Goal: Information Seeking & Learning: Learn about a topic

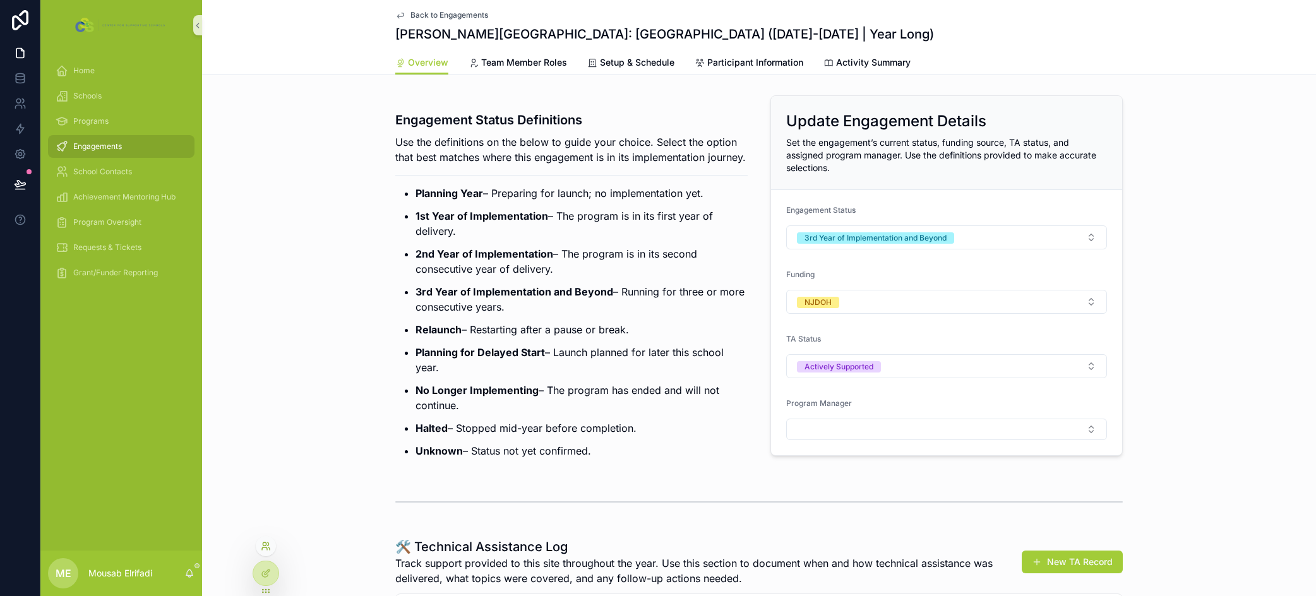
click at [269, 547] on icon at bounding box center [268, 548] width 1 height 3
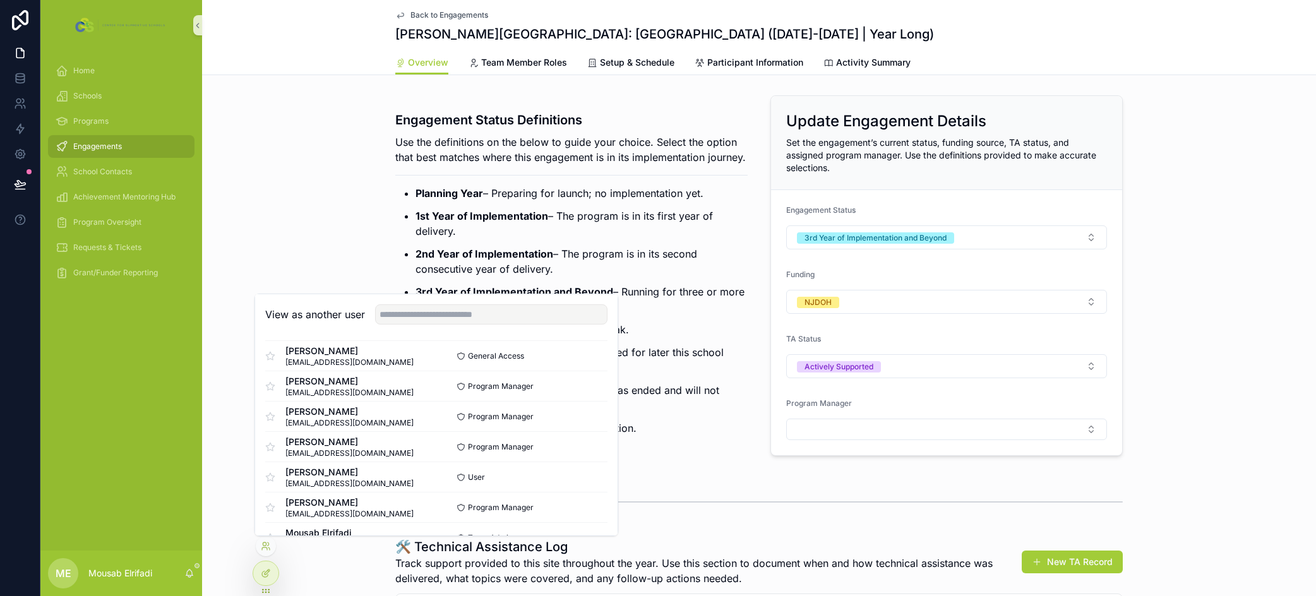
scroll to position [184, 0]
click at [226, 389] on div "Engagement Status Definitions Use the definitions on the below to guide your ch…" at bounding box center [759, 280] width 1114 height 381
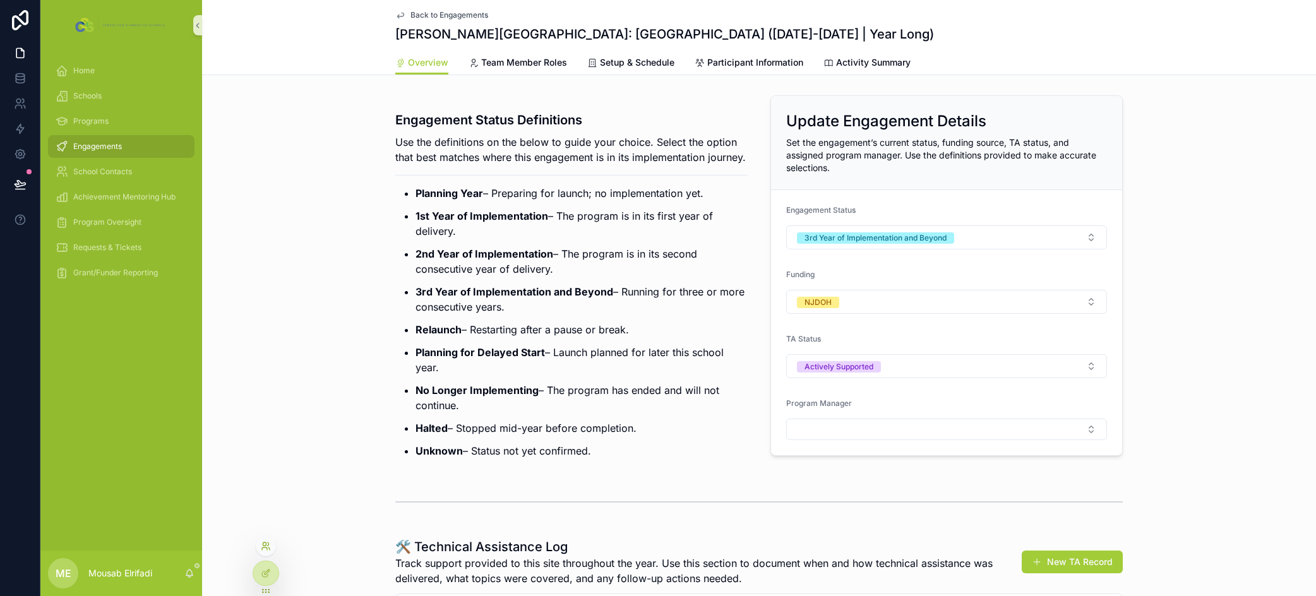
click at [265, 551] on icon at bounding box center [266, 546] width 10 height 10
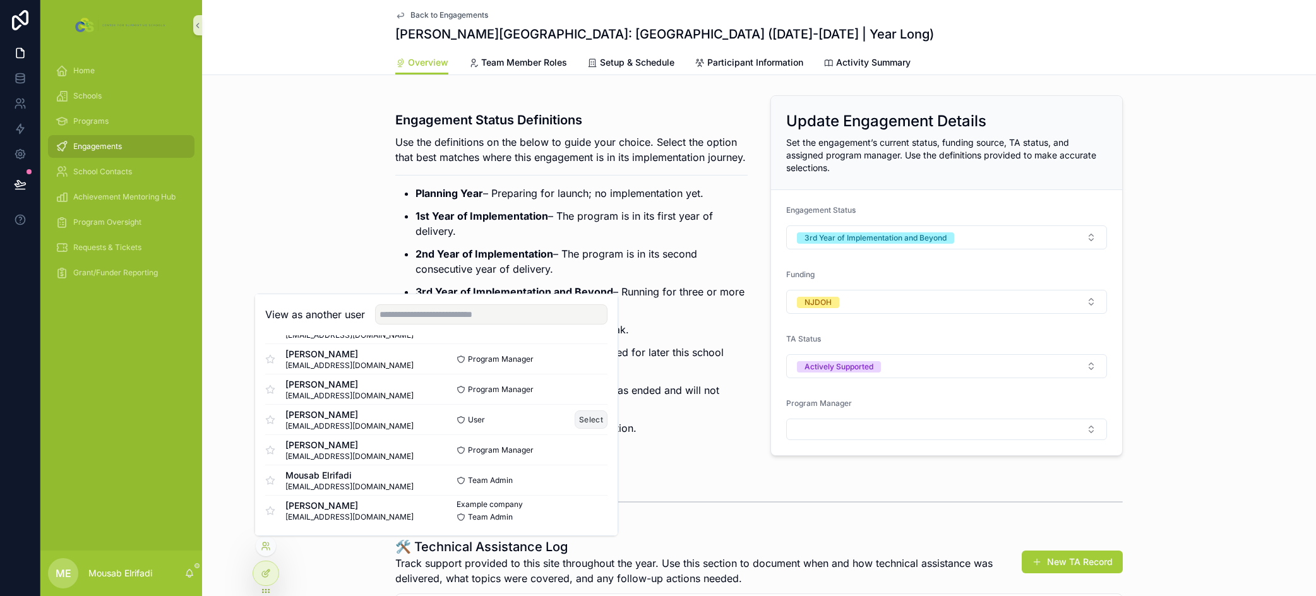
click at [581, 419] on button "Select" at bounding box center [591, 419] width 33 height 18
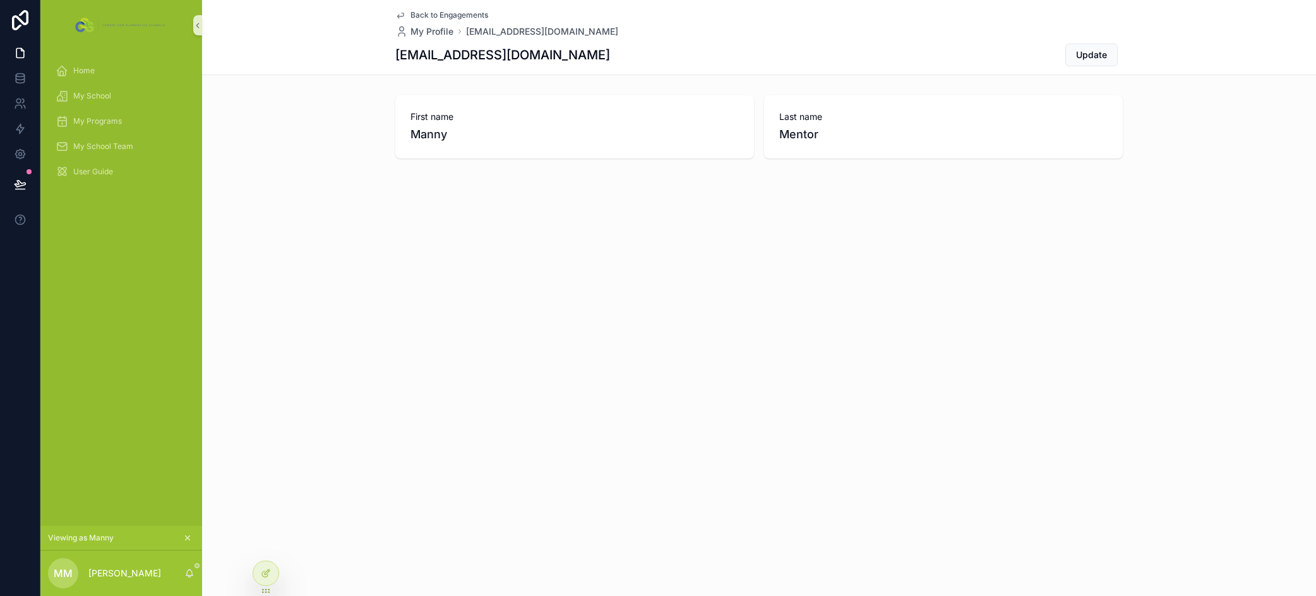
click at [127, 57] on div "Home My School My Programs My School Team User Guide" at bounding box center [121, 125] width 162 height 149
click at [114, 72] on div "Home" at bounding box center [121, 71] width 131 height 20
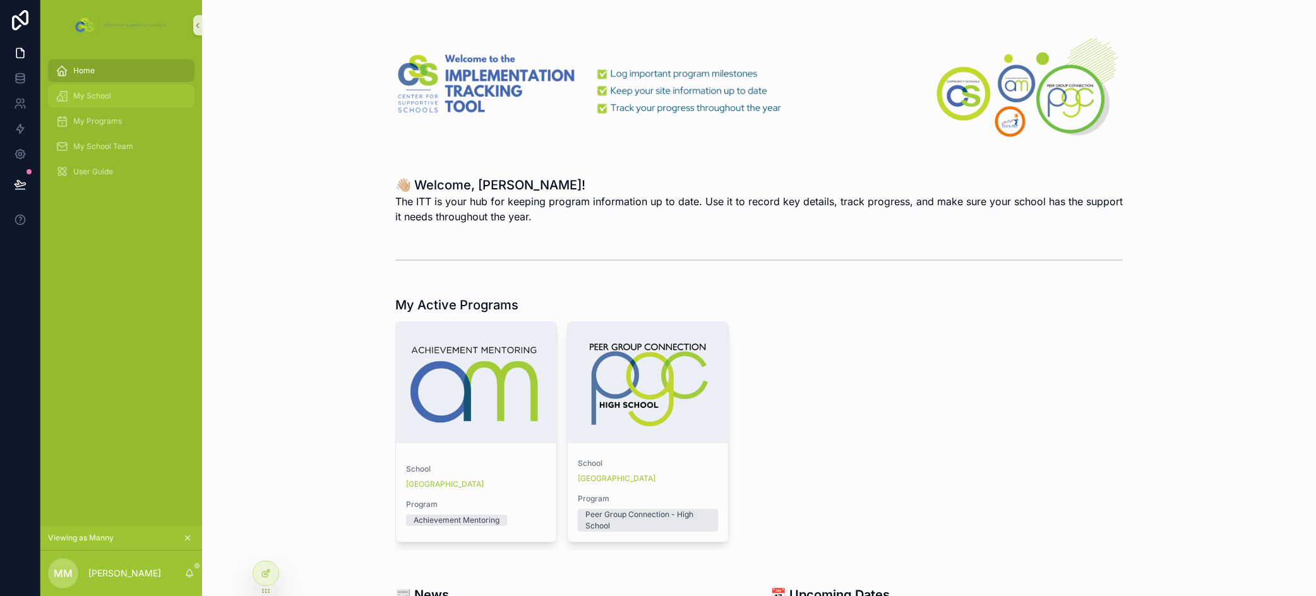
click at [116, 98] on div "My School" at bounding box center [121, 96] width 131 height 20
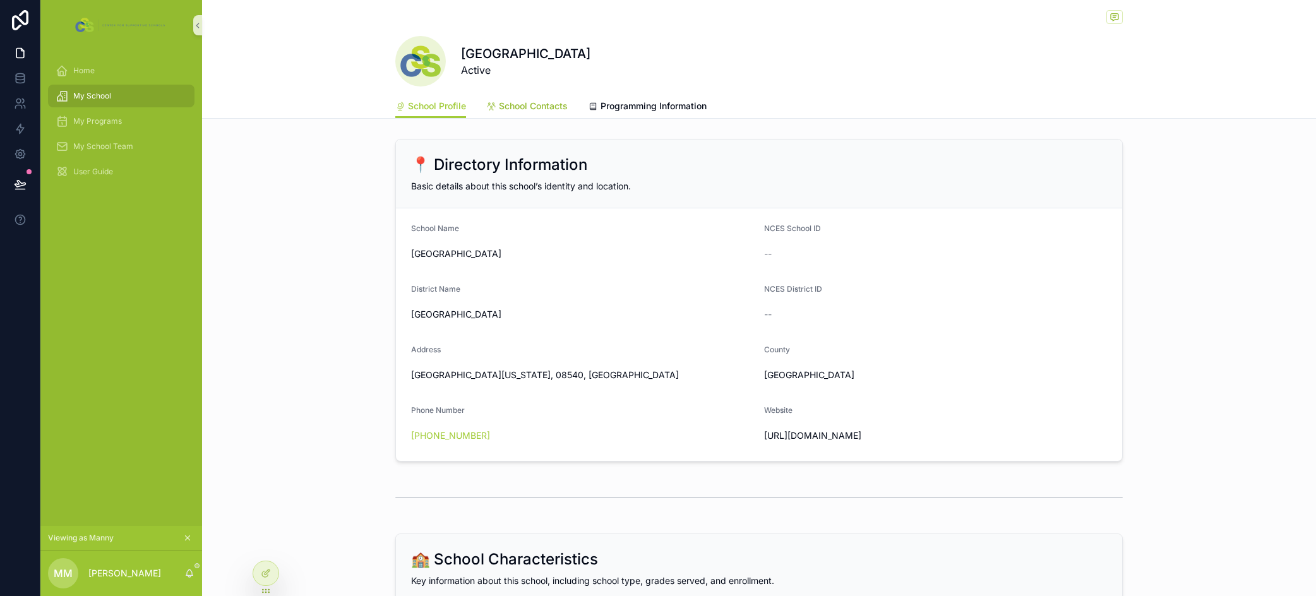
click at [542, 110] on span "School Contacts" at bounding box center [533, 106] width 69 height 13
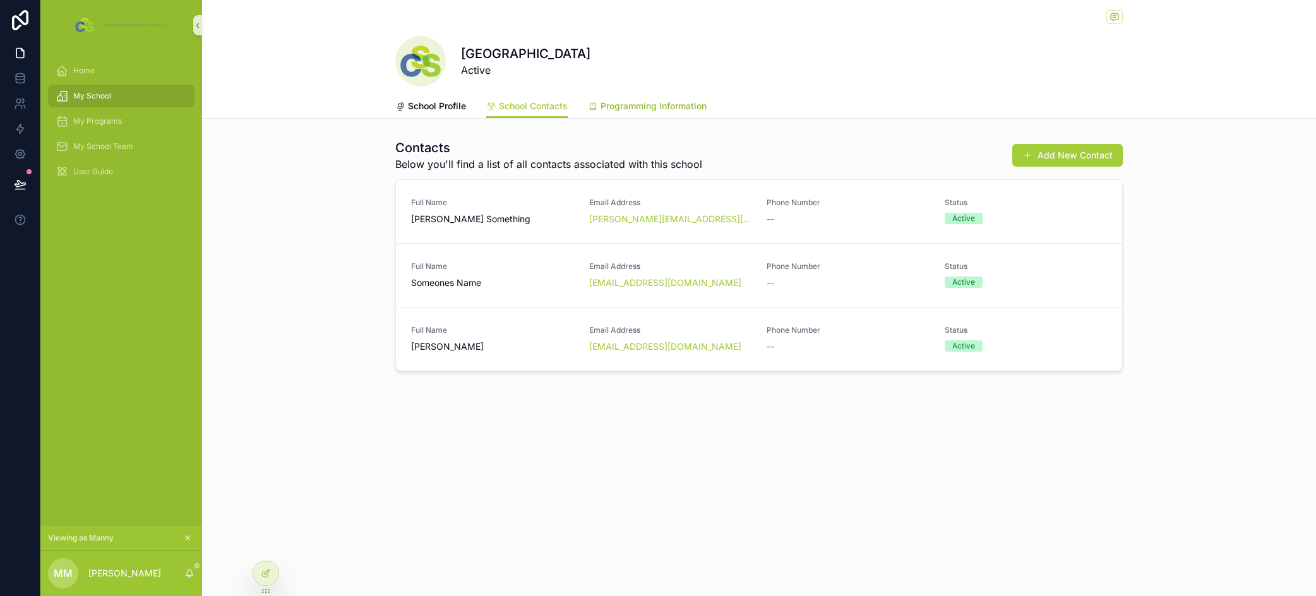
click at [659, 101] on span "Programming Information" at bounding box center [653, 106] width 106 height 13
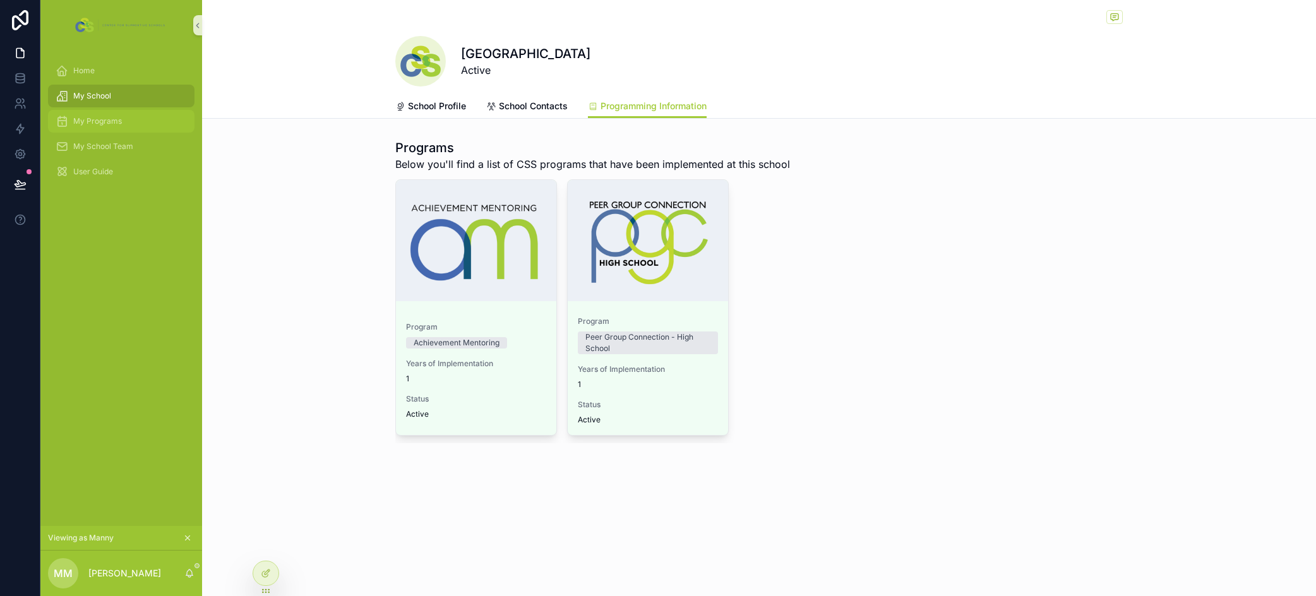
click at [114, 115] on div "My Programs" at bounding box center [121, 121] width 131 height 20
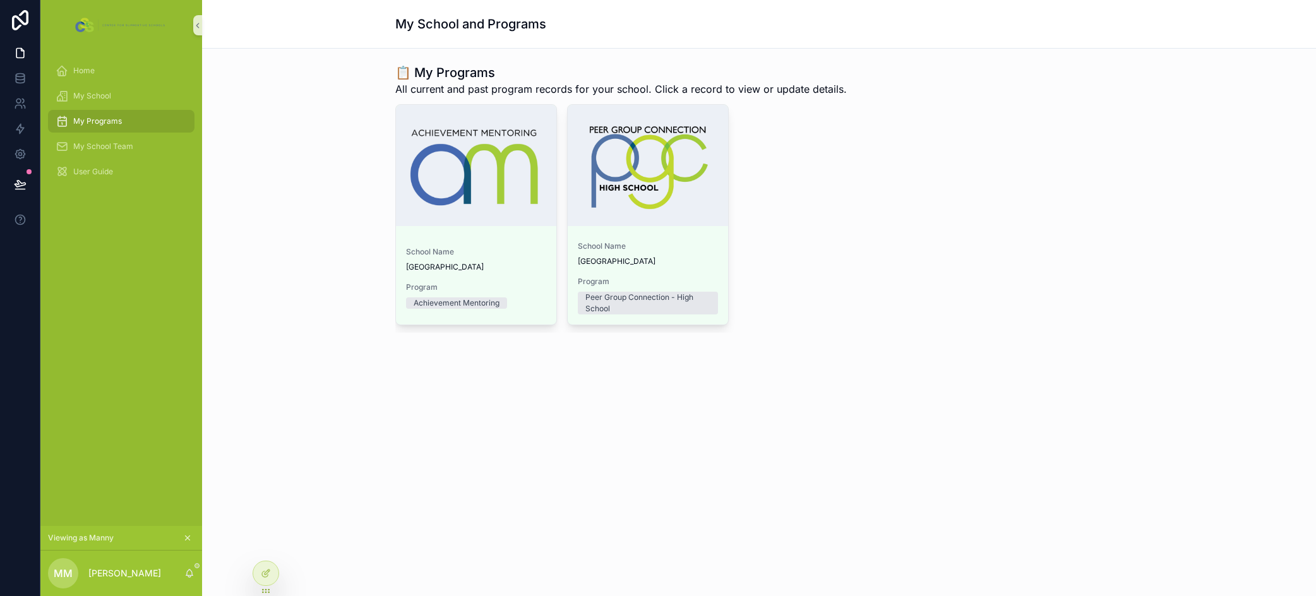
click at [275, 216] on div "📋 My Programs All current and past program records for your school. Click a rec…" at bounding box center [759, 198] width 1094 height 279
click at [95, 142] on span "My School Team" at bounding box center [103, 146] width 60 height 10
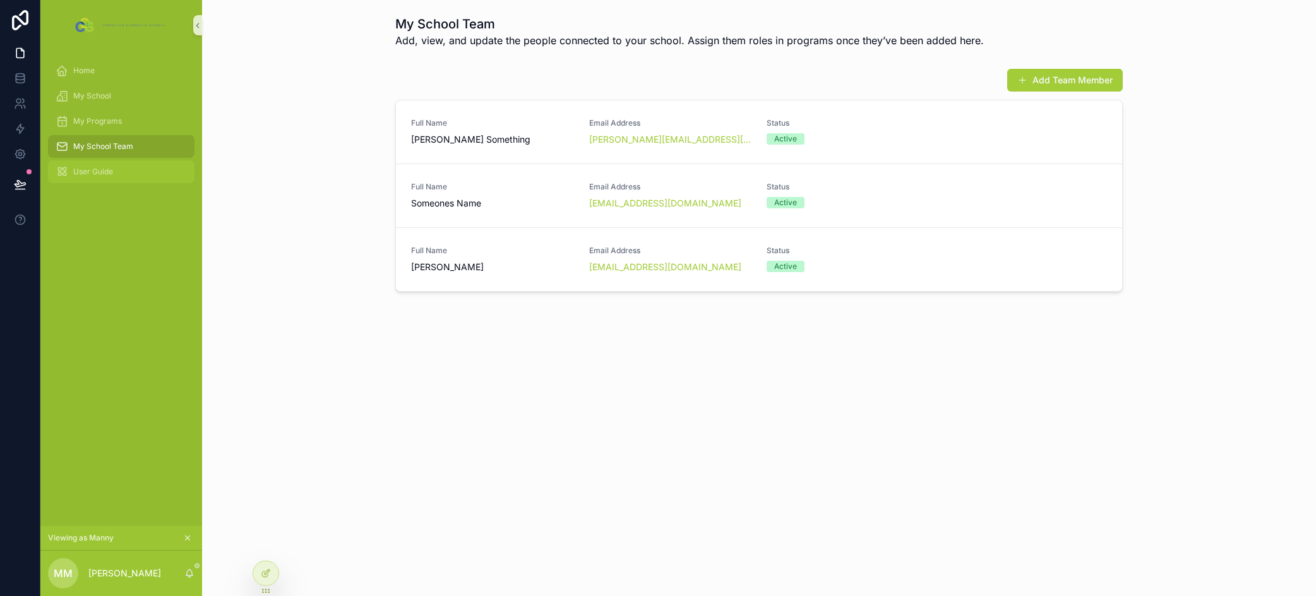
click at [80, 165] on div "User Guide" at bounding box center [121, 172] width 131 height 20
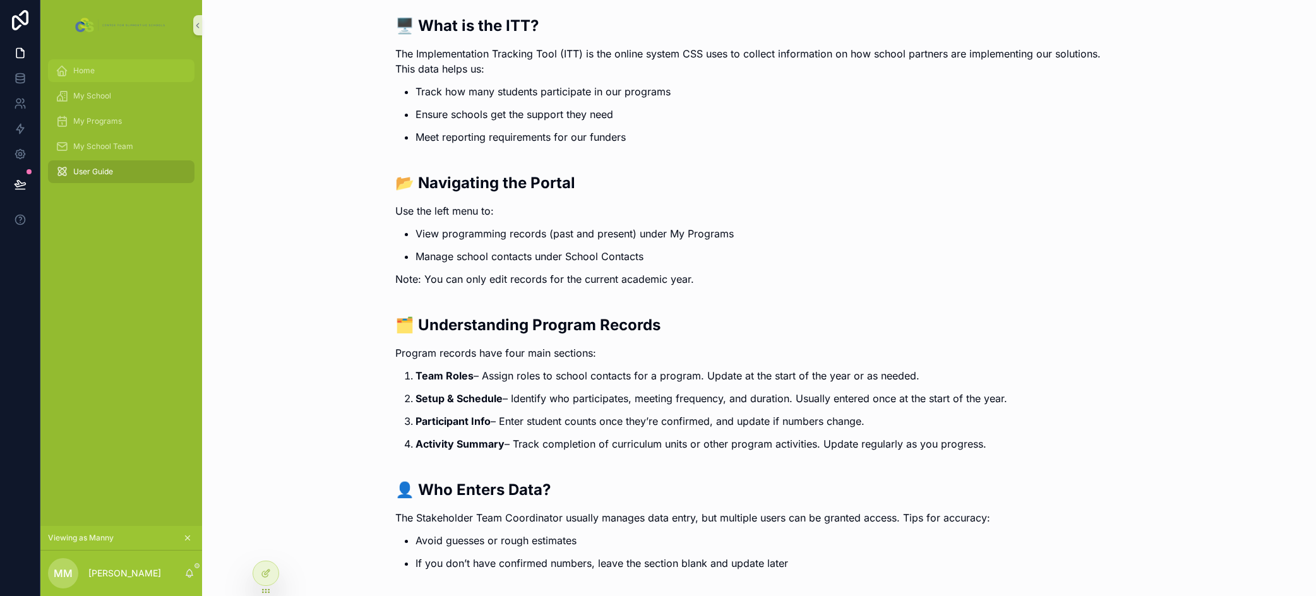
click at [101, 74] on div "Home" at bounding box center [121, 71] width 131 height 20
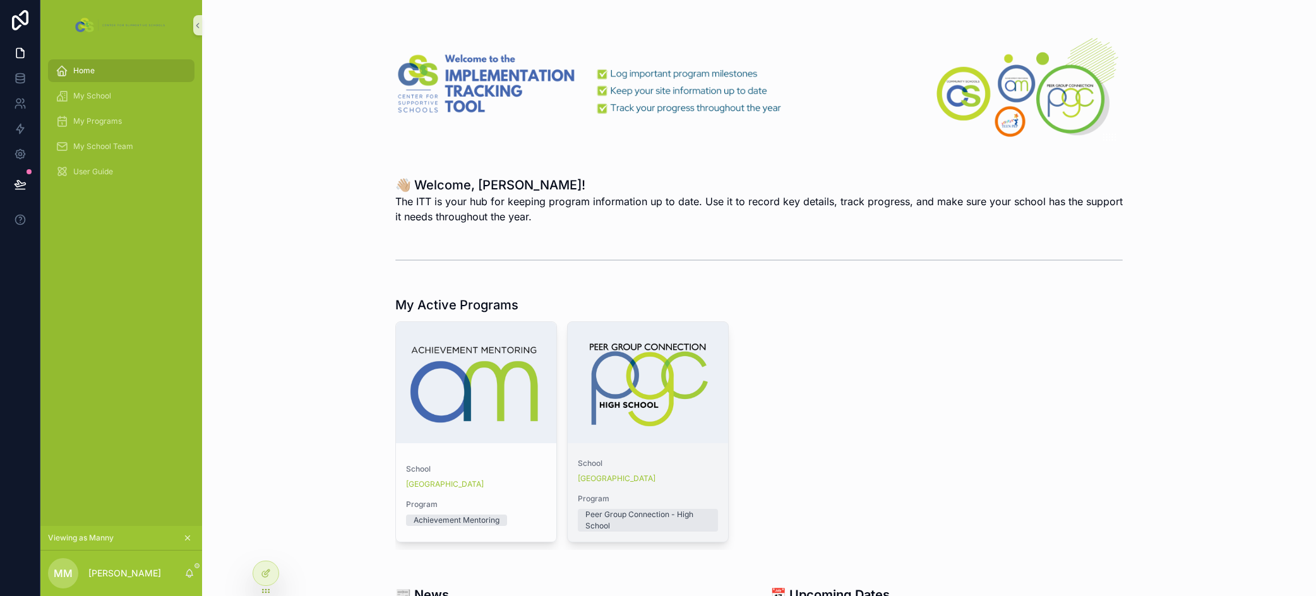
click at [680, 482] on div "[GEOGRAPHIC_DATA]" at bounding box center [648, 479] width 140 height 10
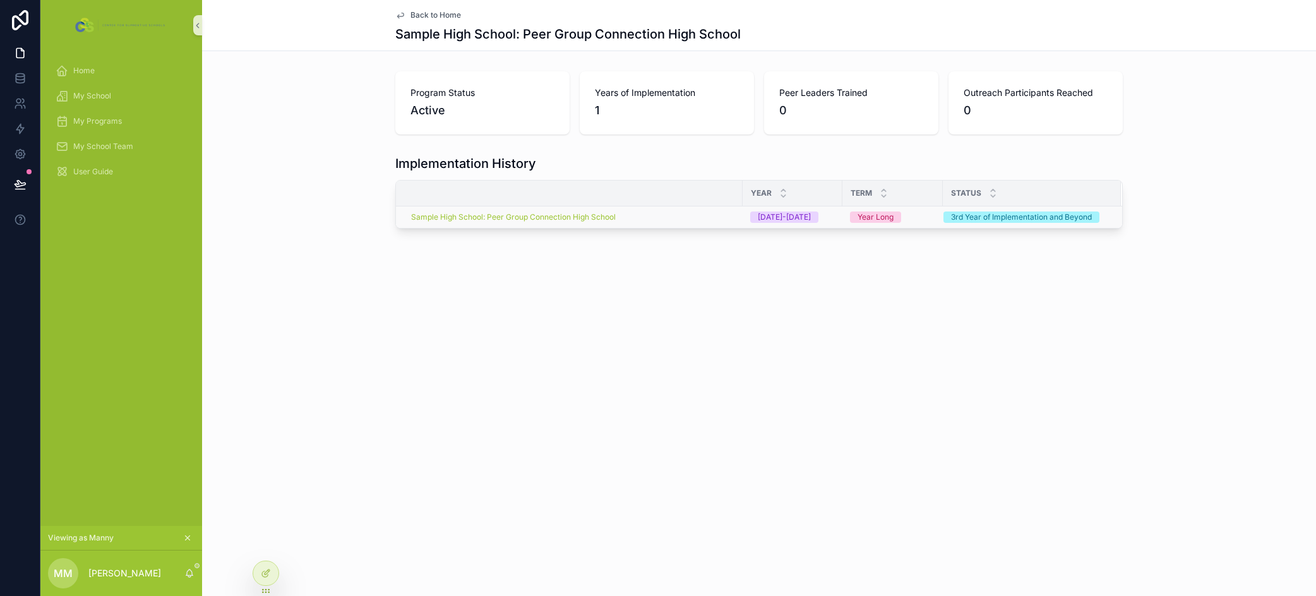
click at [667, 222] on td "Sample High School: Peer Group Connection High School" at bounding box center [569, 217] width 347 height 22
click at [661, 219] on div "Sample High School: Peer Group Connection High School" at bounding box center [573, 217] width 324 height 10
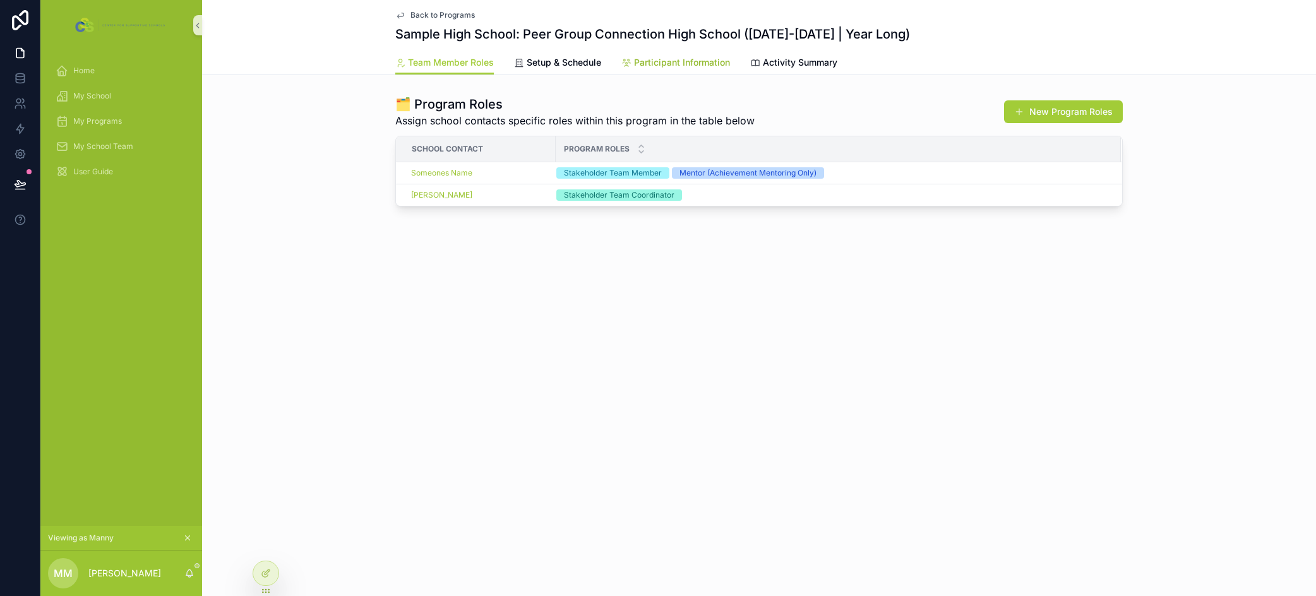
click at [676, 56] on span "Participant Information" at bounding box center [682, 62] width 96 height 13
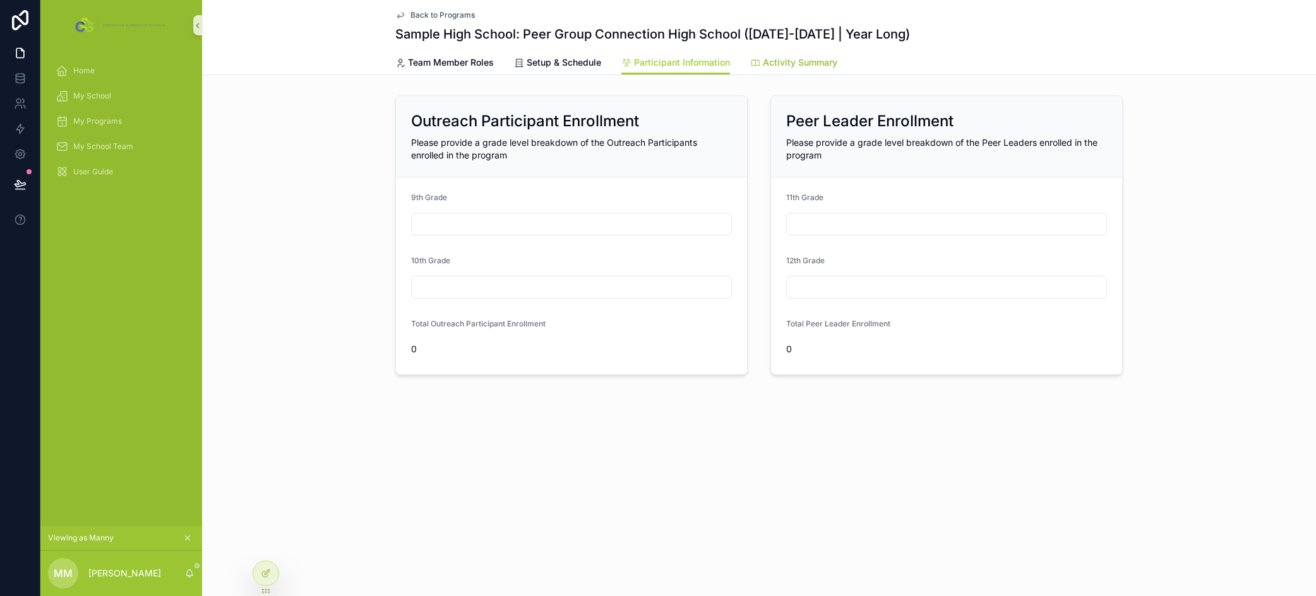
click at [787, 69] on link "Activity Summary" at bounding box center [793, 63] width 87 height 25
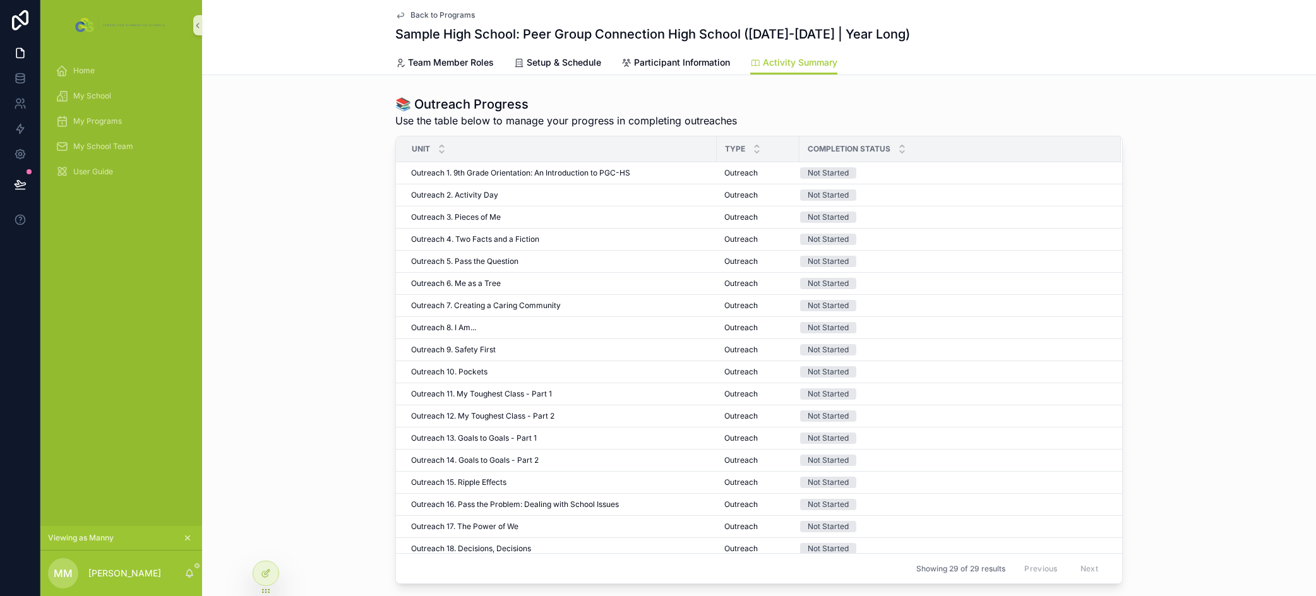
click at [279, 235] on div "📚 Outreach Progress Use the table below to manage your progress in completing o…" at bounding box center [759, 339] width 1114 height 499
click at [98, 75] on div "Home" at bounding box center [121, 71] width 131 height 20
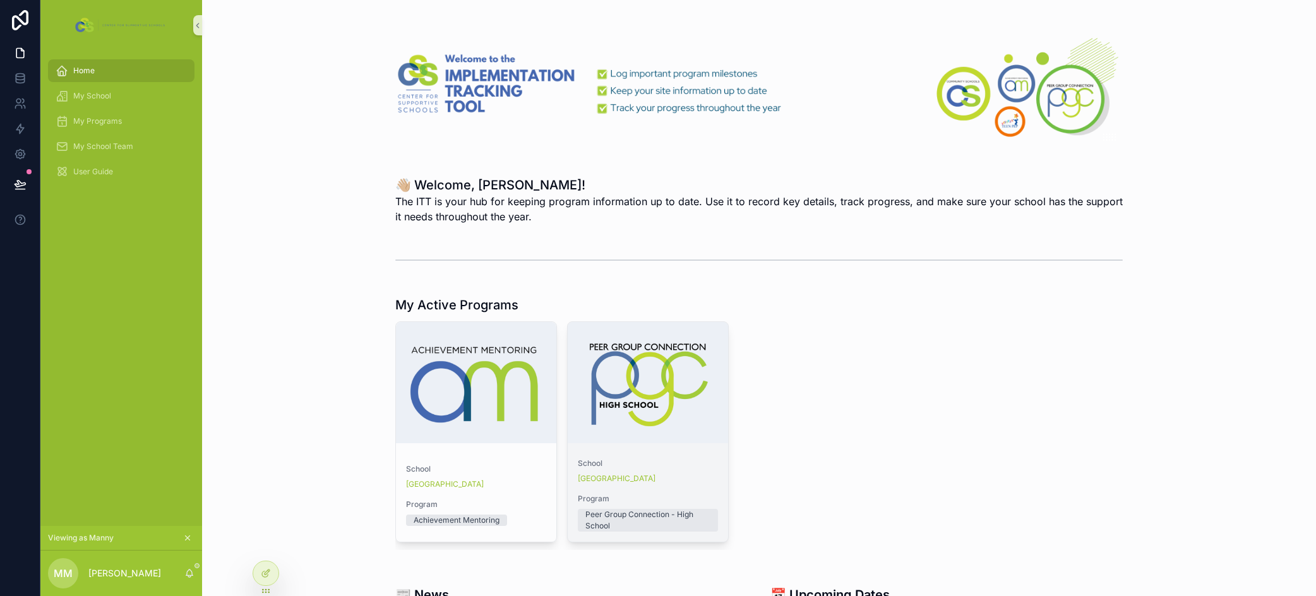
click at [689, 462] on span "School" at bounding box center [648, 463] width 140 height 10
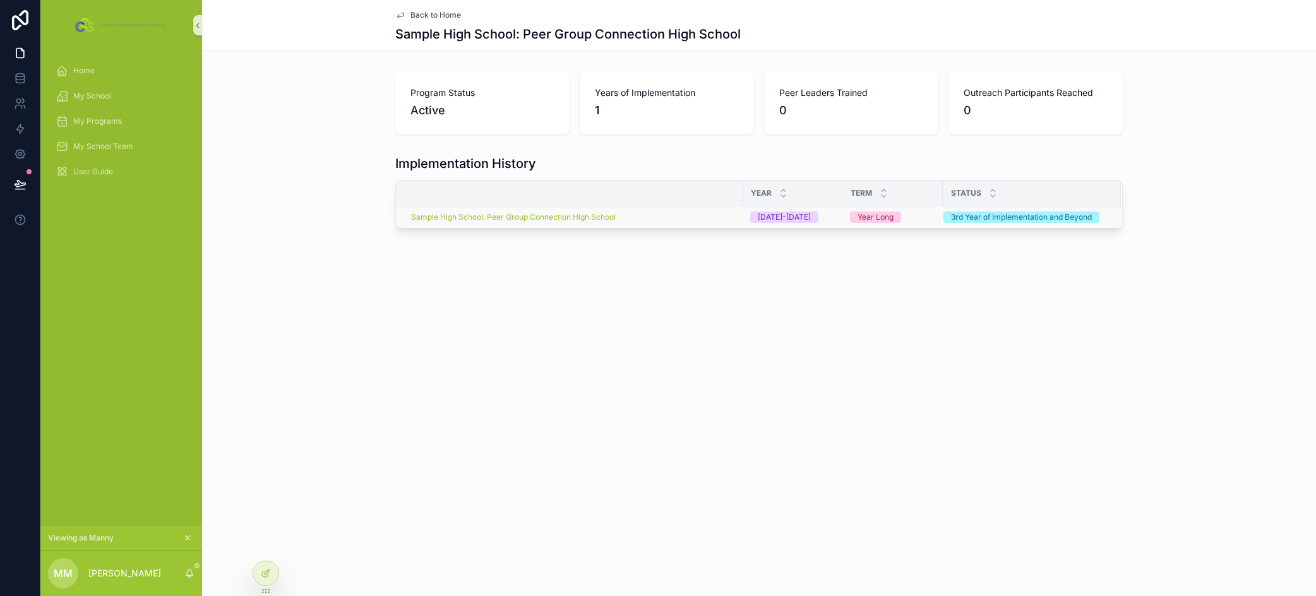
click at [674, 218] on div "Sample High School: Peer Group Connection High School" at bounding box center [573, 217] width 324 height 10
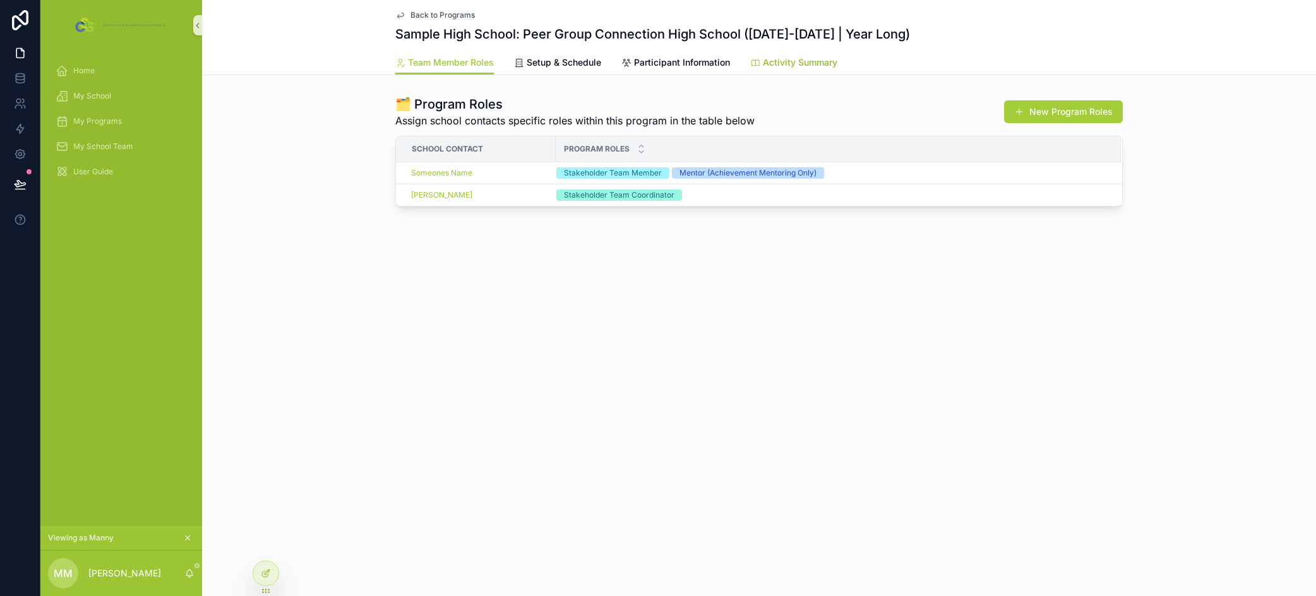
click at [799, 63] on span "Activity Summary" at bounding box center [800, 62] width 74 height 13
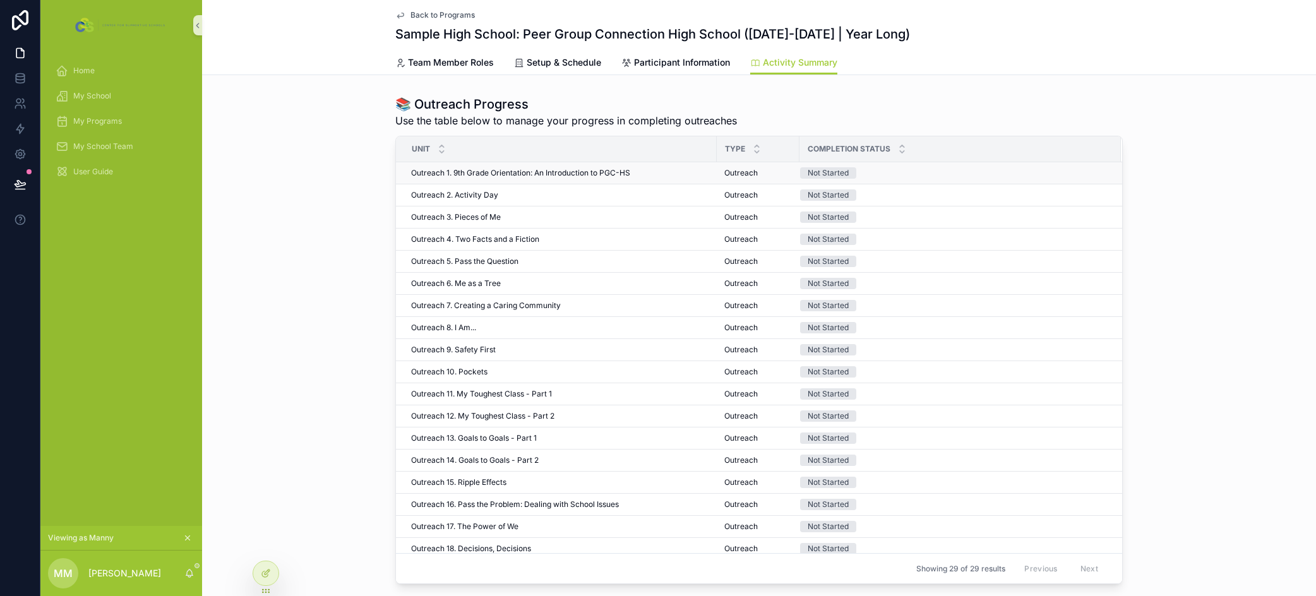
click at [664, 175] on div "Outreach 1. 9th Grade Orientation: An Introduction to PGC-HS Outreach 1. 9th Gr…" at bounding box center [560, 173] width 298 height 10
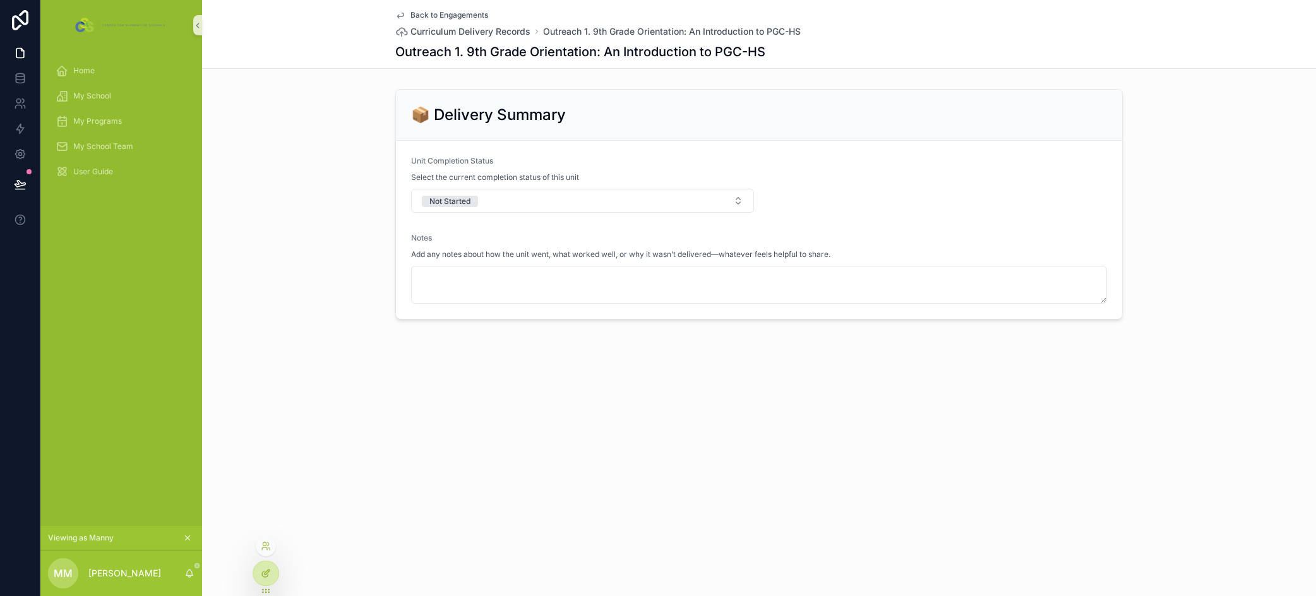
click at [270, 565] on div at bounding box center [265, 573] width 25 height 24
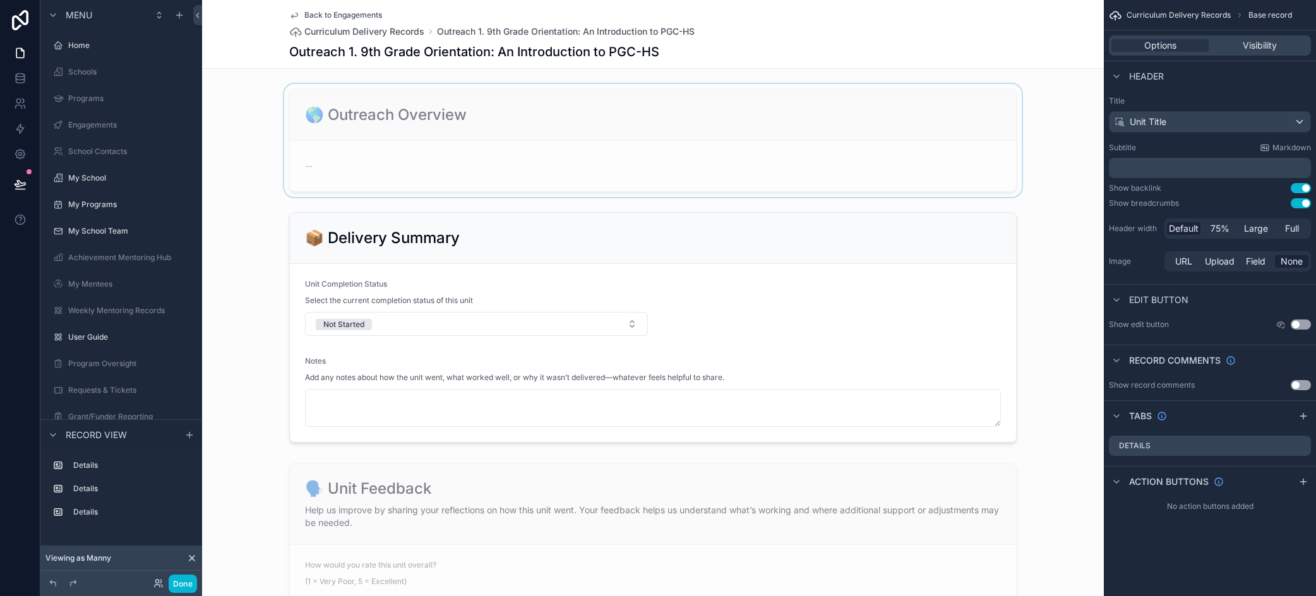
click at [412, 143] on div "scrollable content" at bounding box center [653, 140] width 902 height 113
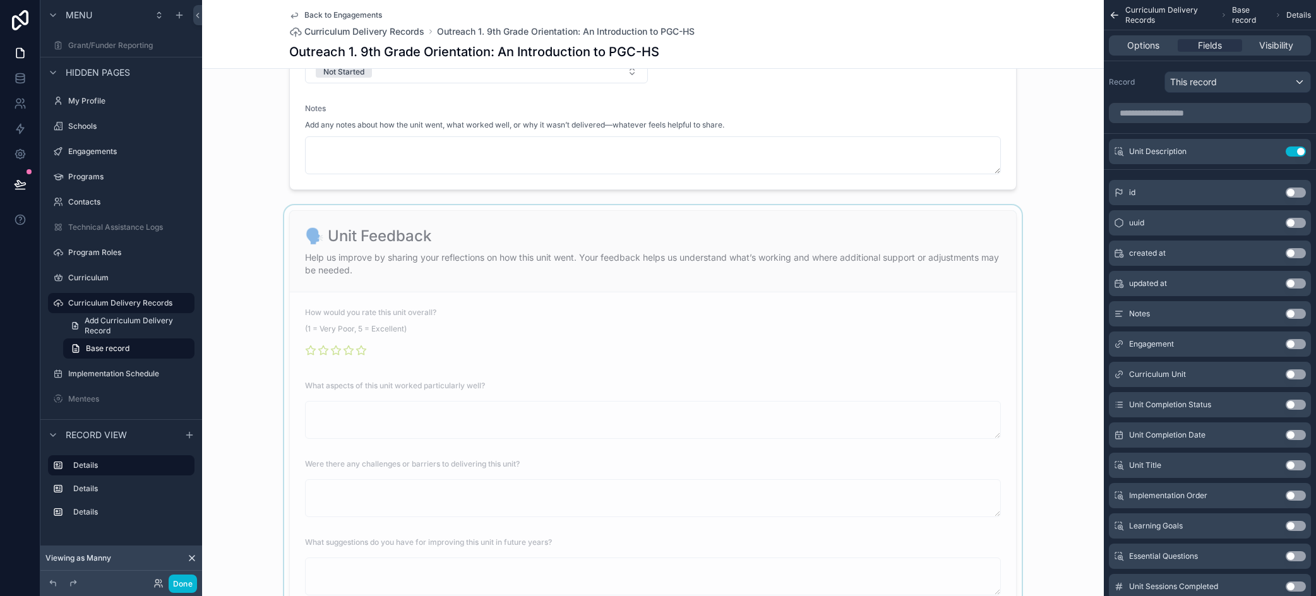
scroll to position [316, 0]
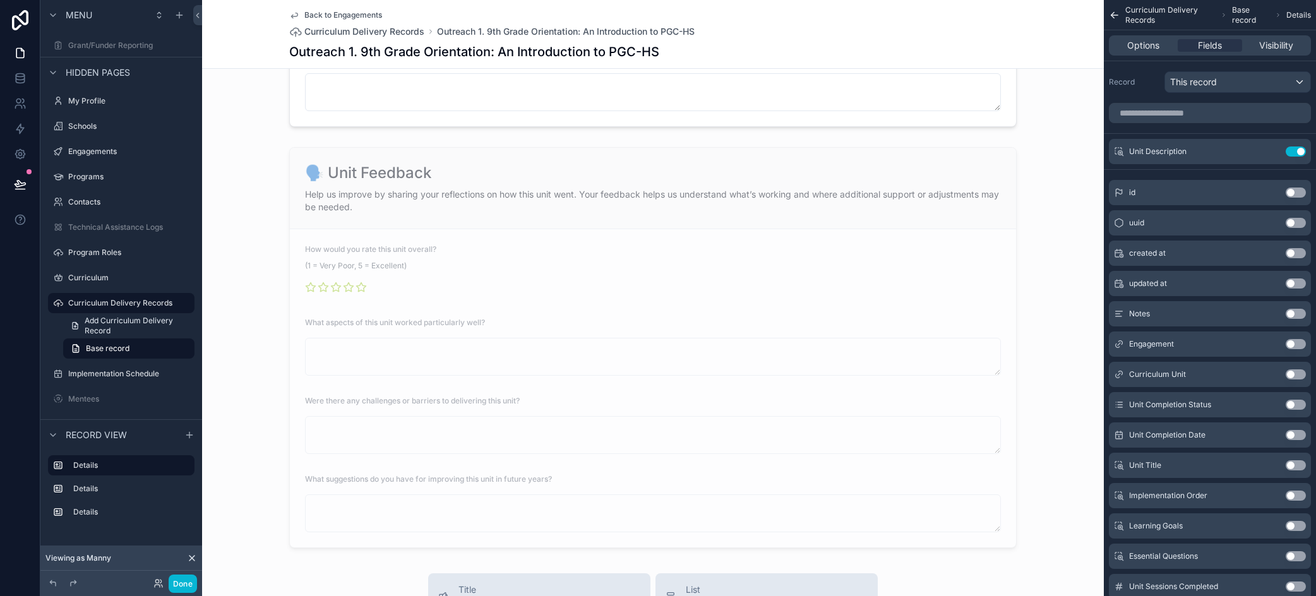
click at [177, 594] on div "Done" at bounding box center [121, 583] width 162 height 25
click at [181, 586] on button "Done" at bounding box center [183, 584] width 28 height 18
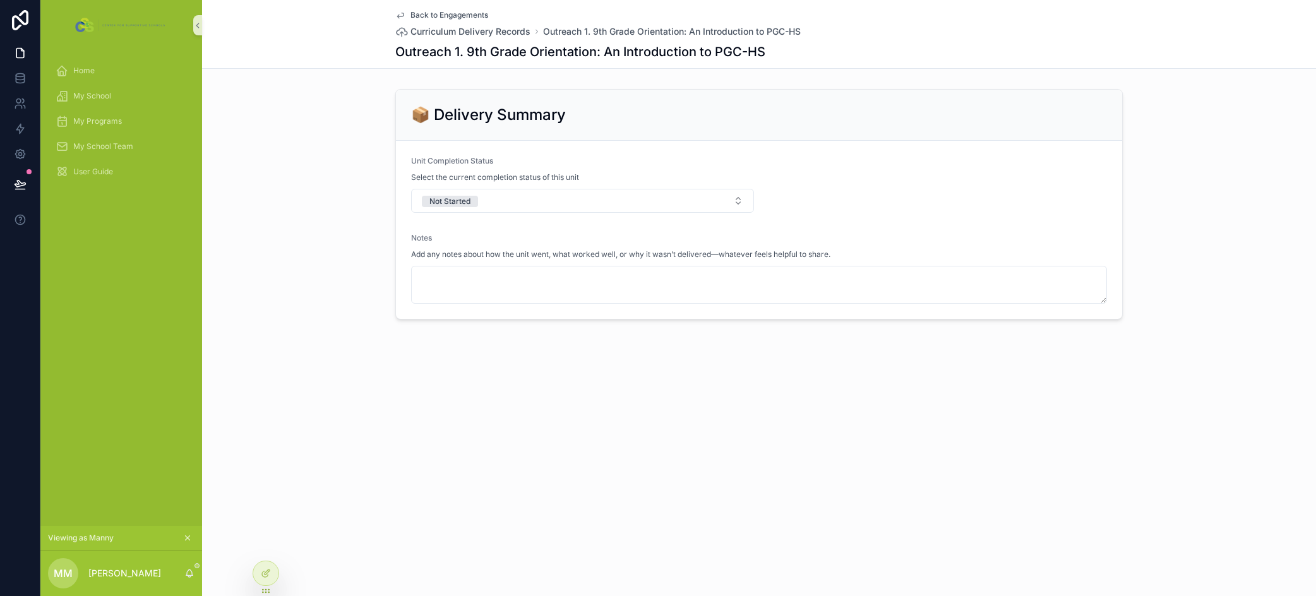
scroll to position [0, 0]
click at [935, 470] on div "Back to Engagements Curriculum Delivery Records Outreach 1. 9th Grade Orientati…" at bounding box center [759, 298] width 1114 height 596
